Goal: Task Accomplishment & Management: Manage account settings

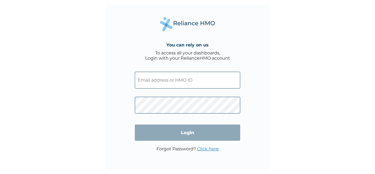
click at [170, 78] on input "text" at bounding box center [187, 80] width 105 height 17
type input "[EMAIL_ADDRESS][DOMAIN_NAME]"
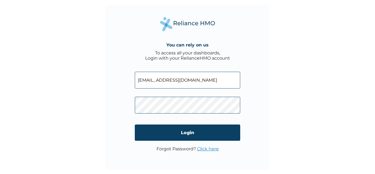
click at [208, 149] on link "Click here" at bounding box center [208, 148] width 22 height 5
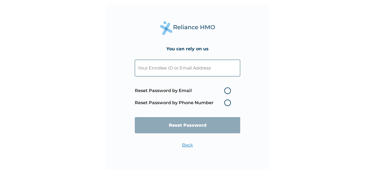
click at [224, 102] on label "Reset Password by Phone Number" at bounding box center [184, 102] width 99 height 7
click at [226, 101] on label "Reset Password by Phone Number" at bounding box center [184, 102] width 99 height 7
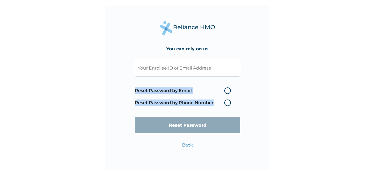
click at [226, 101] on label "Reset Password by Phone Number" at bounding box center [184, 102] width 99 height 7
click at [225, 103] on label "Reset Password by Phone Number" at bounding box center [184, 102] width 99 height 7
click at [224, 102] on label "Reset Password by Phone Number" at bounding box center [184, 102] width 99 height 7
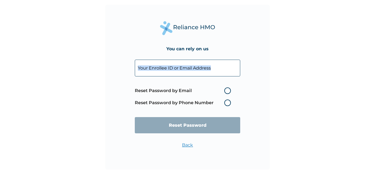
drag, startPoint x: 224, startPoint y: 102, endPoint x: 230, endPoint y: 63, distance: 40.0
click at [230, 63] on form "Reset Password by Email Reset Password by Phone Number Reset Password" at bounding box center [187, 96] width 105 height 84
click at [230, 63] on input "text" at bounding box center [187, 68] width 105 height 17
click at [227, 103] on label "Reset Password by Phone Number" at bounding box center [184, 102] width 99 height 7
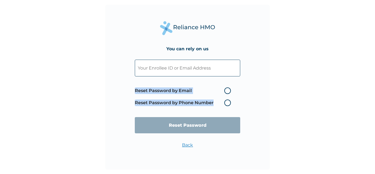
click at [227, 103] on label "Reset Password by Phone Number" at bounding box center [184, 102] width 99 height 7
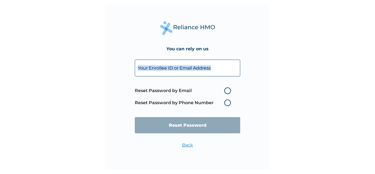
drag, startPoint x: 227, startPoint y: 103, endPoint x: 233, endPoint y: 63, distance: 40.5
click at [233, 63] on form "Reset Password by Email Reset Password by Phone Number Reset Password" at bounding box center [187, 96] width 105 height 84
click at [233, 63] on input "text" at bounding box center [187, 68] width 105 height 17
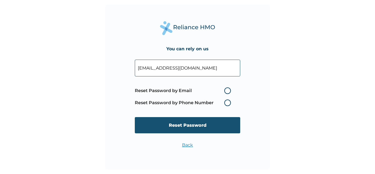
type input "[EMAIL_ADDRESS][DOMAIN_NAME]"
click at [204, 126] on input "Reset Password" at bounding box center [187, 125] width 105 height 16
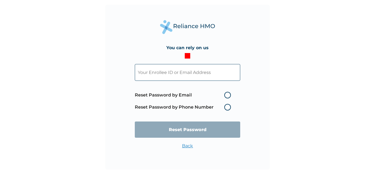
click at [226, 95] on label "Reset Password by Email" at bounding box center [184, 95] width 99 height 7
click at [225, 95] on input "Reset Password by Email" at bounding box center [220, 95] width 9 height 9
radio input "true"
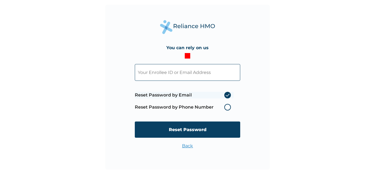
click at [227, 108] on label "Reset Password by Phone Number" at bounding box center [184, 107] width 99 height 7
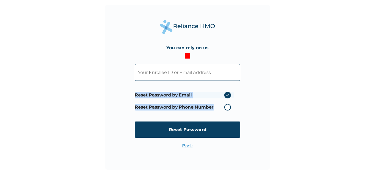
click at [227, 108] on label "Reset Password by Phone Number" at bounding box center [184, 107] width 99 height 7
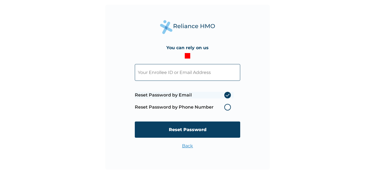
click at [209, 78] on input "text" at bounding box center [187, 72] width 105 height 17
type input "[EMAIL_ADDRESS][DOMAIN_NAME]"
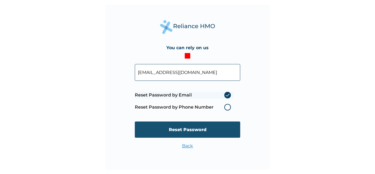
click at [189, 127] on input "Reset Password" at bounding box center [187, 129] width 105 height 16
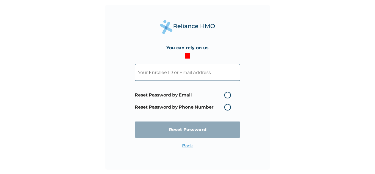
click at [227, 95] on form "Reset Password by Email Reset Password by Phone Number Reset Password" at bounding box center [187, 100] width 105 height 84
click at [227, 95] on label "Reset Password by Email" at bounding box center [184, 95] width 99 height 7
click at [225, 95] on input "Reset Password by Email" at bounding box center [220, 95] width 9 height 9
radio input "true"
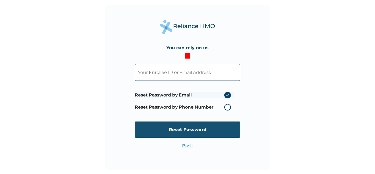
click at [221, 130] on input "Reset Password" at bounding box center [187, 129] width 105 height 16
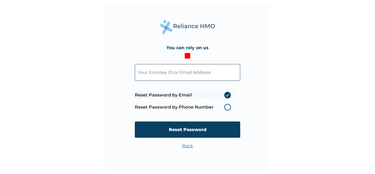
click at [178, 70] on input "text" at bounding box center [187, 72] width 105 height 17
type input "[EMAIL_ADDRESS][DOMAIN_NAME]"
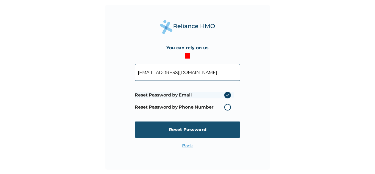
click at [201, 131] on input "Reset Password" at bounding box center [187, 129] width 105 height 16
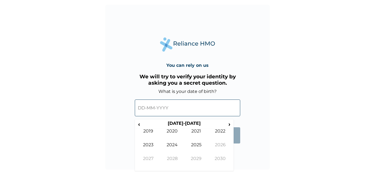
click at [142, 110] on input "text" at bounding box center [187, 107] width 105 height 17
click at [141, 108] on input "text" at bounding box center [187, 107] width 105 height 17
click at [139, 125] on span "‹" at bounding box center [139, 123] width 6 height 7
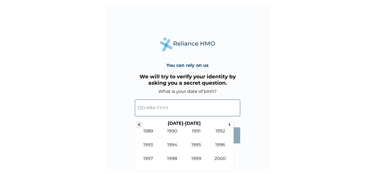
click at [139, 125] on span "‹" at bounding box center [139, 123] width 6 height 7
click at [229, 126] on span "›" at bounding box center [229, 123] width 6 height 7
click at [217, 129] on td "1992" at bounding box center [220, 135] width 24 height 14
click at [171, 133] on td "Feb" at bounding box center [172, 135] width 24 height 14
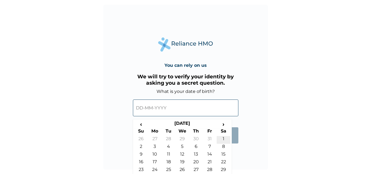
click at [223, 137] on td "1" at bounding box center [223, 140] width 14 height 8
type input "01-02-1992"
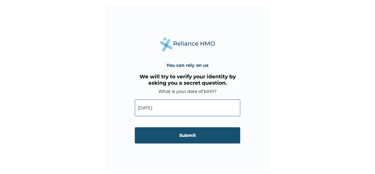
click at [194, 137] on input "Submit" at bounding box center [187, 135] width 105 height 16
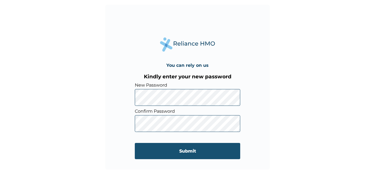
click at [167, 154] on input "Submit" at bounding box center [187, 151] width 105 height 16
